Goal: Task Accomplishment & Management: Use online tool/utility

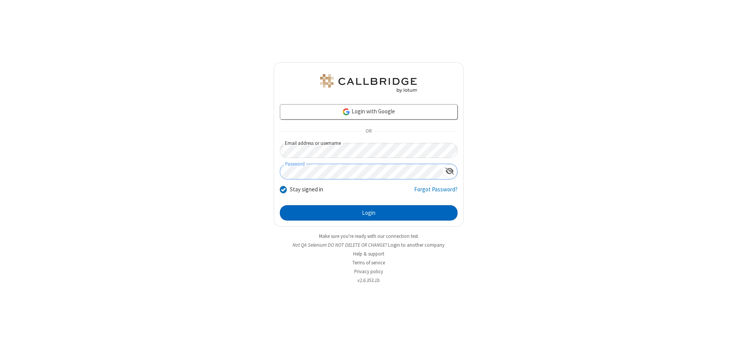
click at [369, 213] on button "Login" at bounding box center [369, 212] width 178 height 15
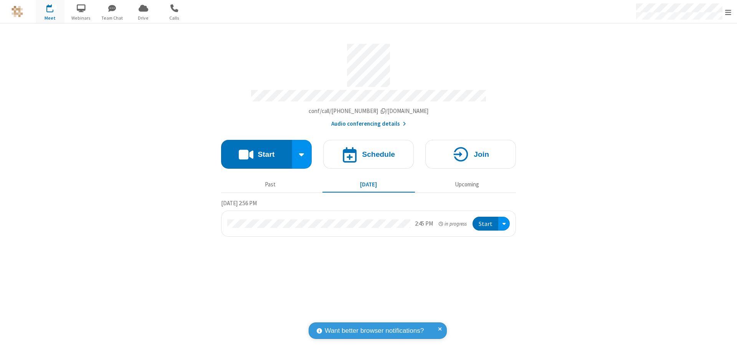
click at [257, 151] on button "Start" at bounding box center [256, 154] width 71 height 29
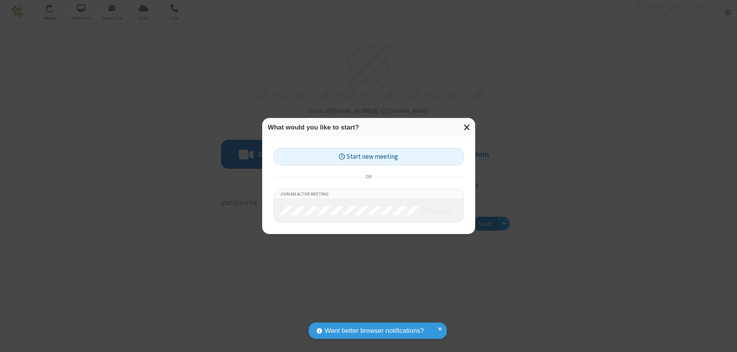
click at [369, 156] on button "Start new meeting" at bounding box center [369, 156] width 190 height 17
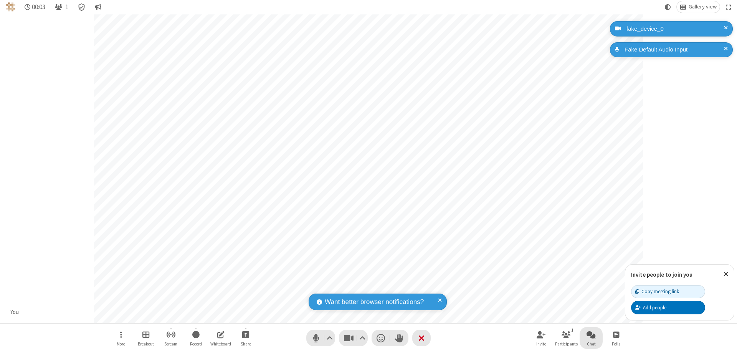
click at [592, 334] on span "Open chat" at bounding box center [591, 335] width 9 height 10
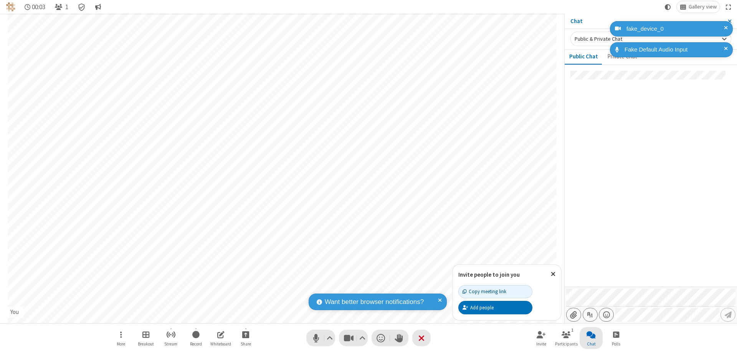
type input "C:\fakepath\doc_test.docx"
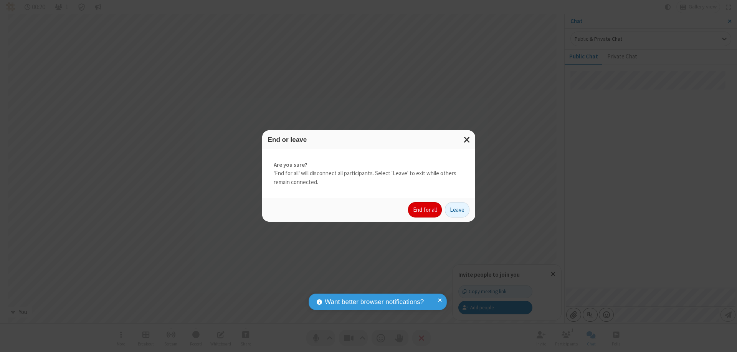
click at [426, 210] on button "End for all" at bounding box center [425, 209] width 34 height 15
